Goal: Task Accomplishment & Management: Manage account settings

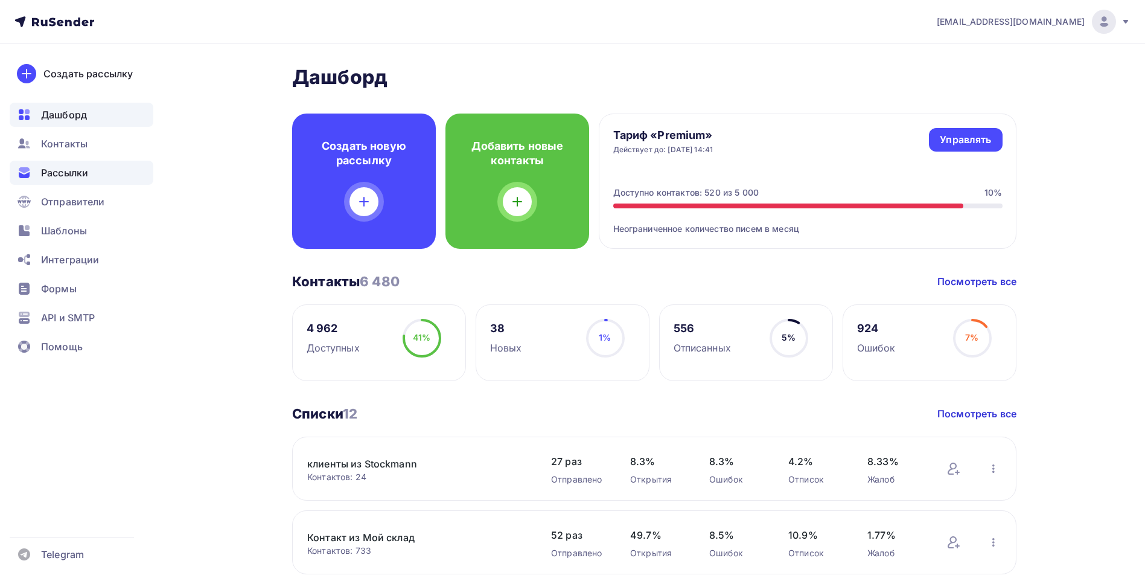
click at [74, 161] on div "Рассылки" at bounding box center [82, 173] width 144 height 24
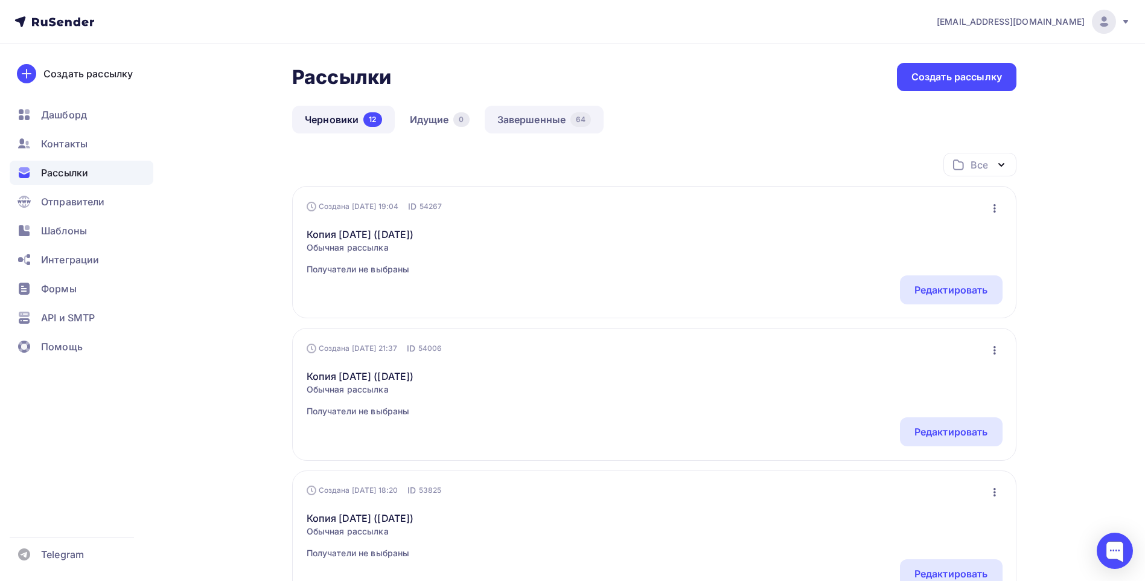
click at [509, 115] on link "Завершенные 64" at bounding box center [545, 120] width 120 height 28
